Goal: Register for event/course

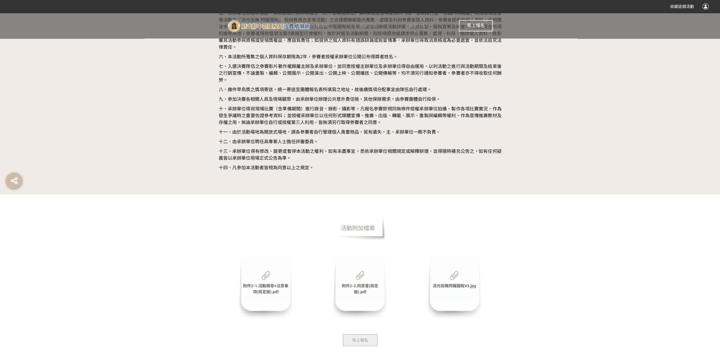
scroll to position [1819, 0]
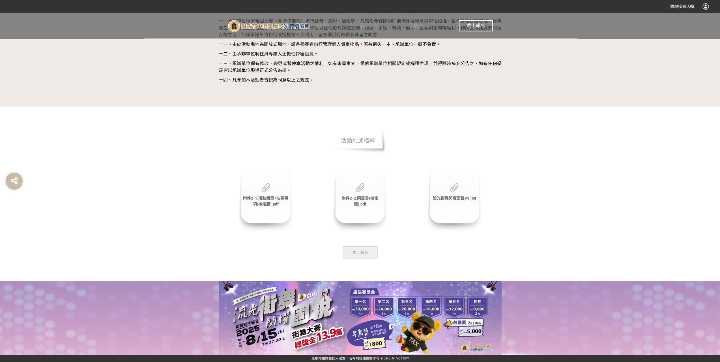
click at [271, 198] on span "附件2-1.活動簡章+注意事項(核定版).pdf" at bounding box center [265, 201] width 45 height 10
click at [364, 197] on span "附件2-2.同意書(核定版).pdf" at bounding box center [360, 201] width 36 height 10
click at [453, 197] on span "流光街舞閃耀國稅V3.jpg" at bounding box center [453, 198] width 43 height 5
drag, startPoint x: 454, startPoint y: 187, endPoint x: 367, endPoint y: 137, distance: 100.1
click at [367, 137] on span "活動附加檔案" at bounding box center [357, 140] width 57 height 25
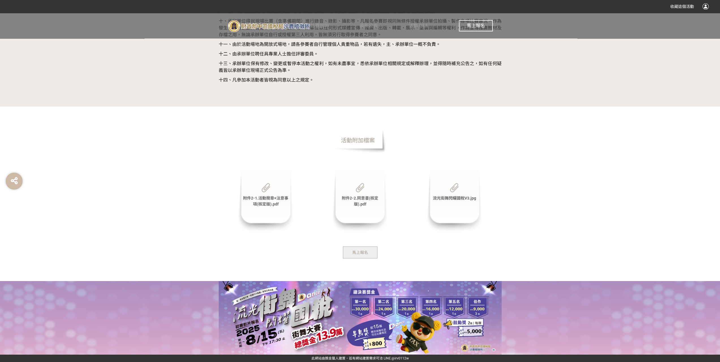
click at [270, 197] on span "附件2-1.活動簡章+注意事項(核定版).pdf" at bounding box center [265, 201] width 45 height 10
click at [367, 142] on span "活動附加檔案" at bounding box center [357, 140] width 57 height 25
click at [360, 255] on button "馬上報名" at bounding box center [360, 252] width 34 height 12
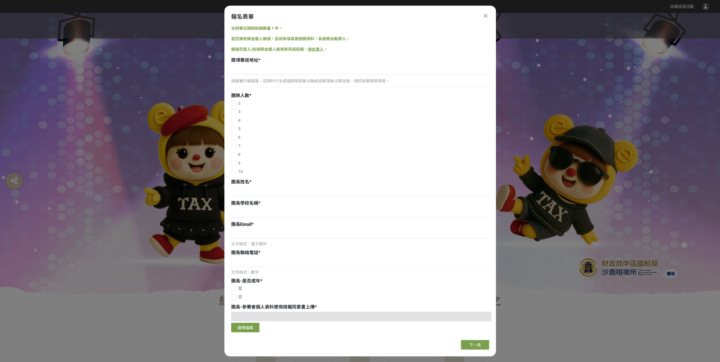
scroll to position [0, 0]
click at [270, 261] on input at bounding box center [361, 262] width 260 height 10
click at [234, 165] on div at bounding box center [234, 163] width 6 height 6
radio input "true"
click at [233, 155] on div at bounding box center [234, 155] width 6 height 6
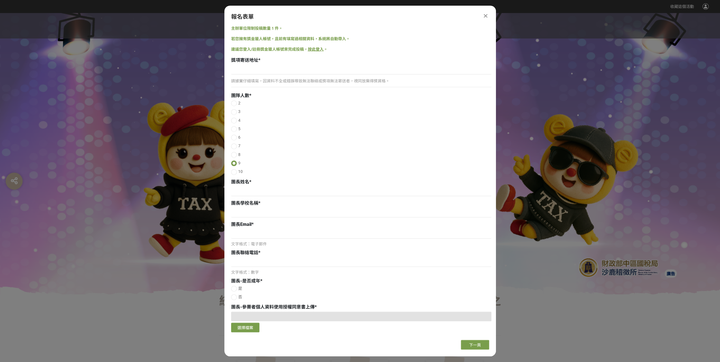
radio input "true"
radio input "false"
click at [232, 161] on label "9" at bounding box center [361, 163] width 260 height 6
click at [232, 161] on input "9" at bounding box center [233, 163] width 4 height 4
radio input "false"
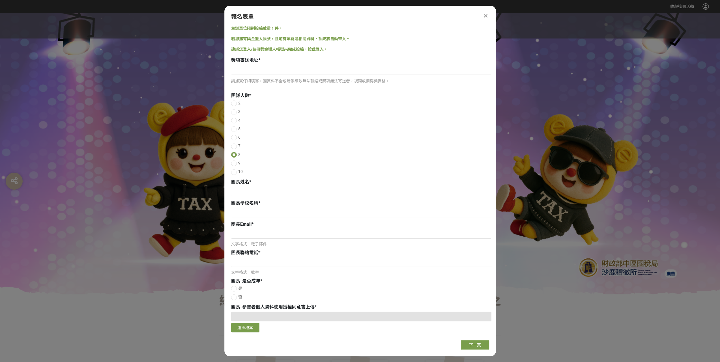
radio input "false"
